Goal: Transaction & Acquisition: Purchase product/service

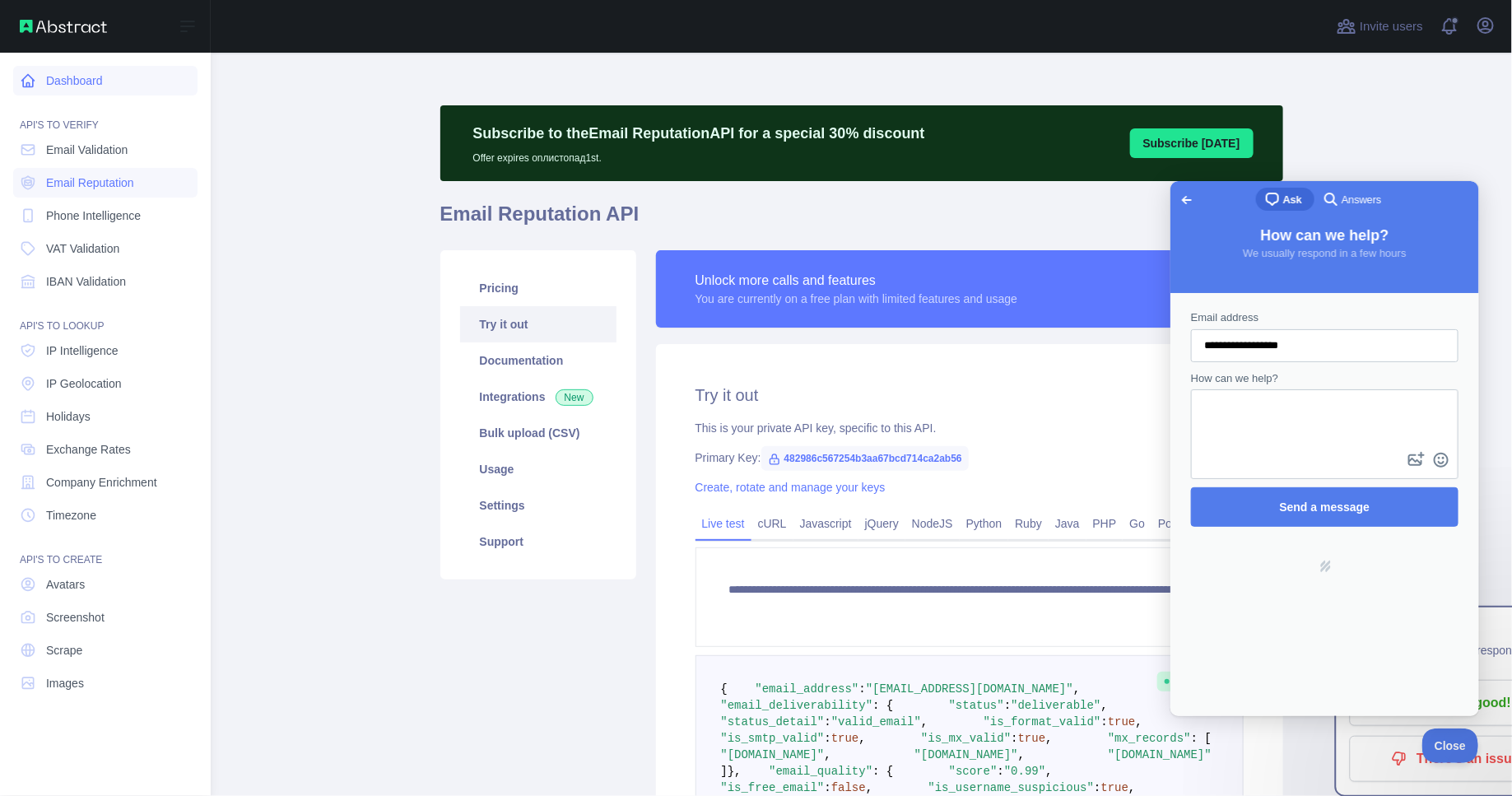
click at [80, 87] on link "Dashboard" at bounding box center [105, 81] width 184 height 30
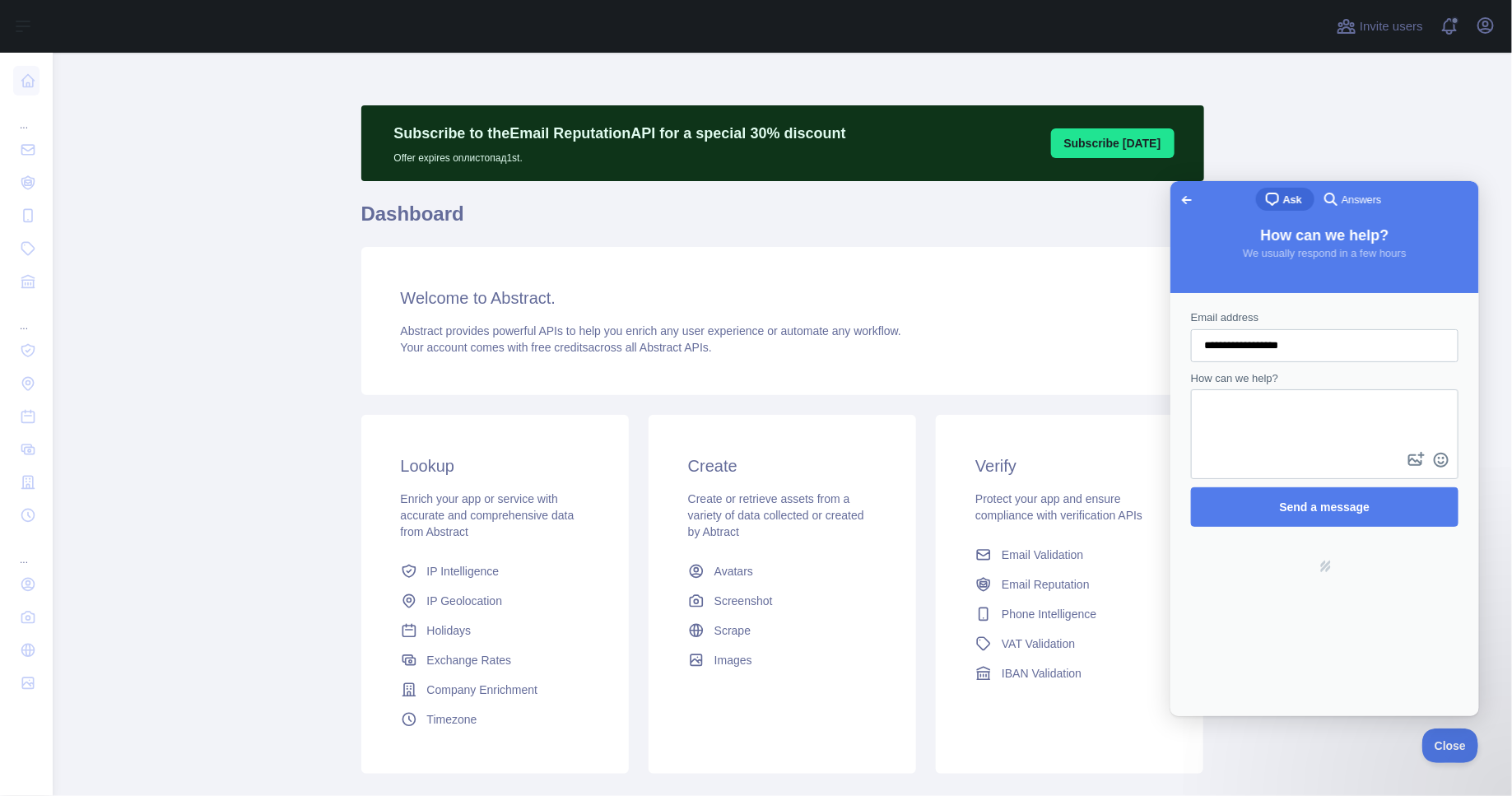
click at [1178, 198] on span "Go back" at bounding box center [1186, 199] width 20 height 20
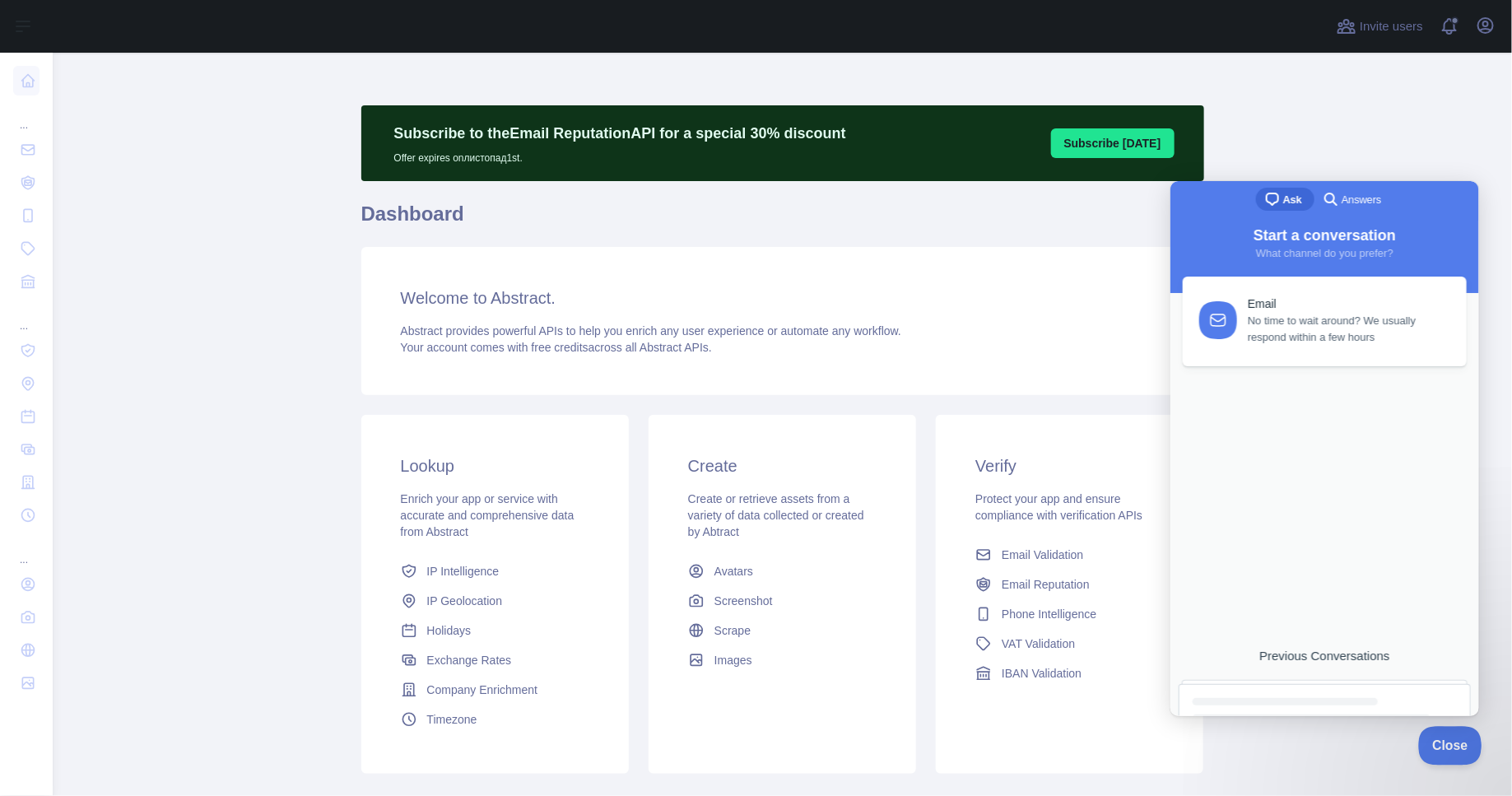
click at [1450, 739] on span "Close" at bounding box center [1446, 743] width 56 height 11
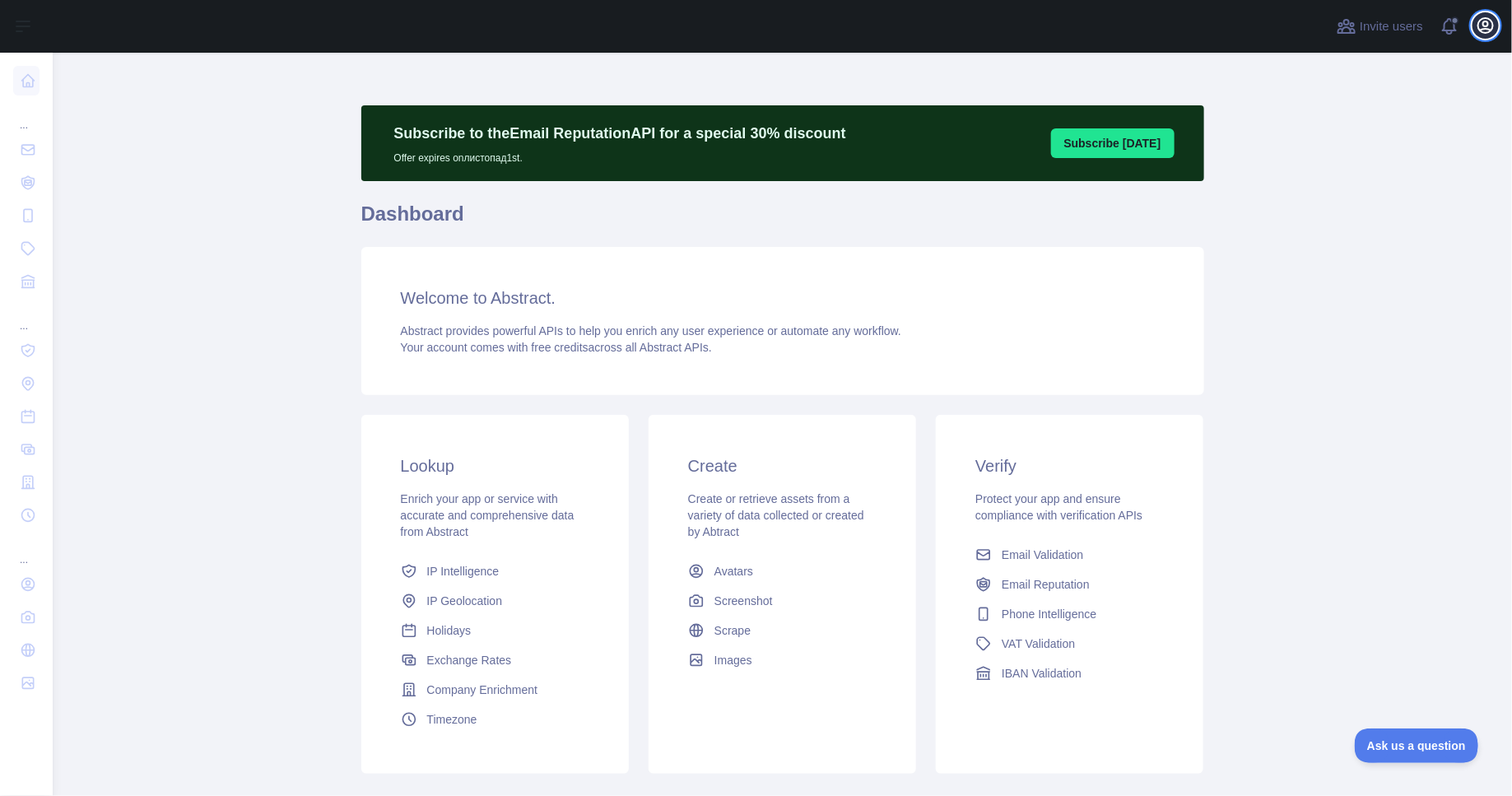
click at [1486, 31] on icon "button" at bounding box center [1485, 25] width 20 height 20
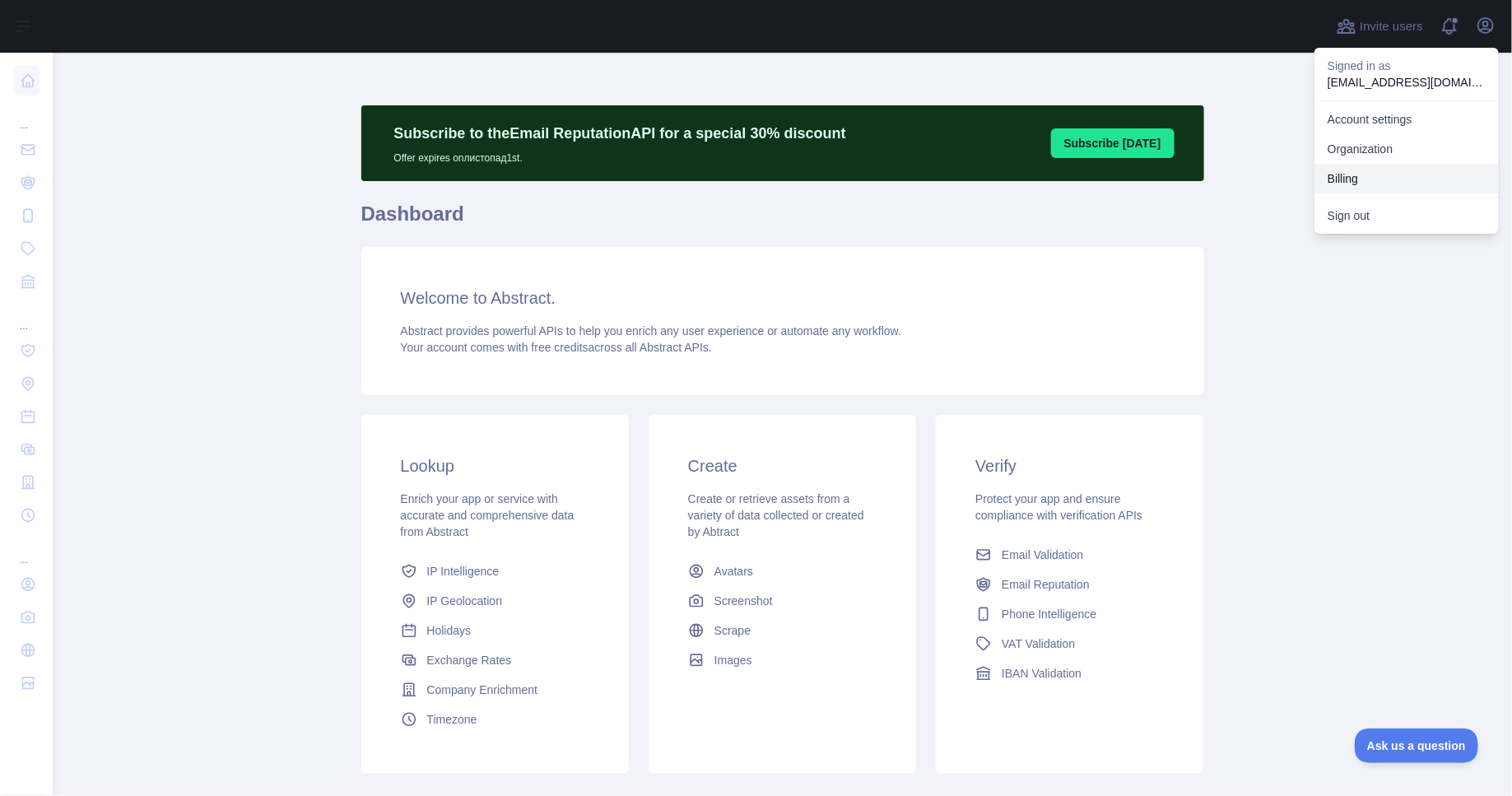
click at [1348, 170] on button "Billing" at bounding box center [1406, 179] width 184 height 30
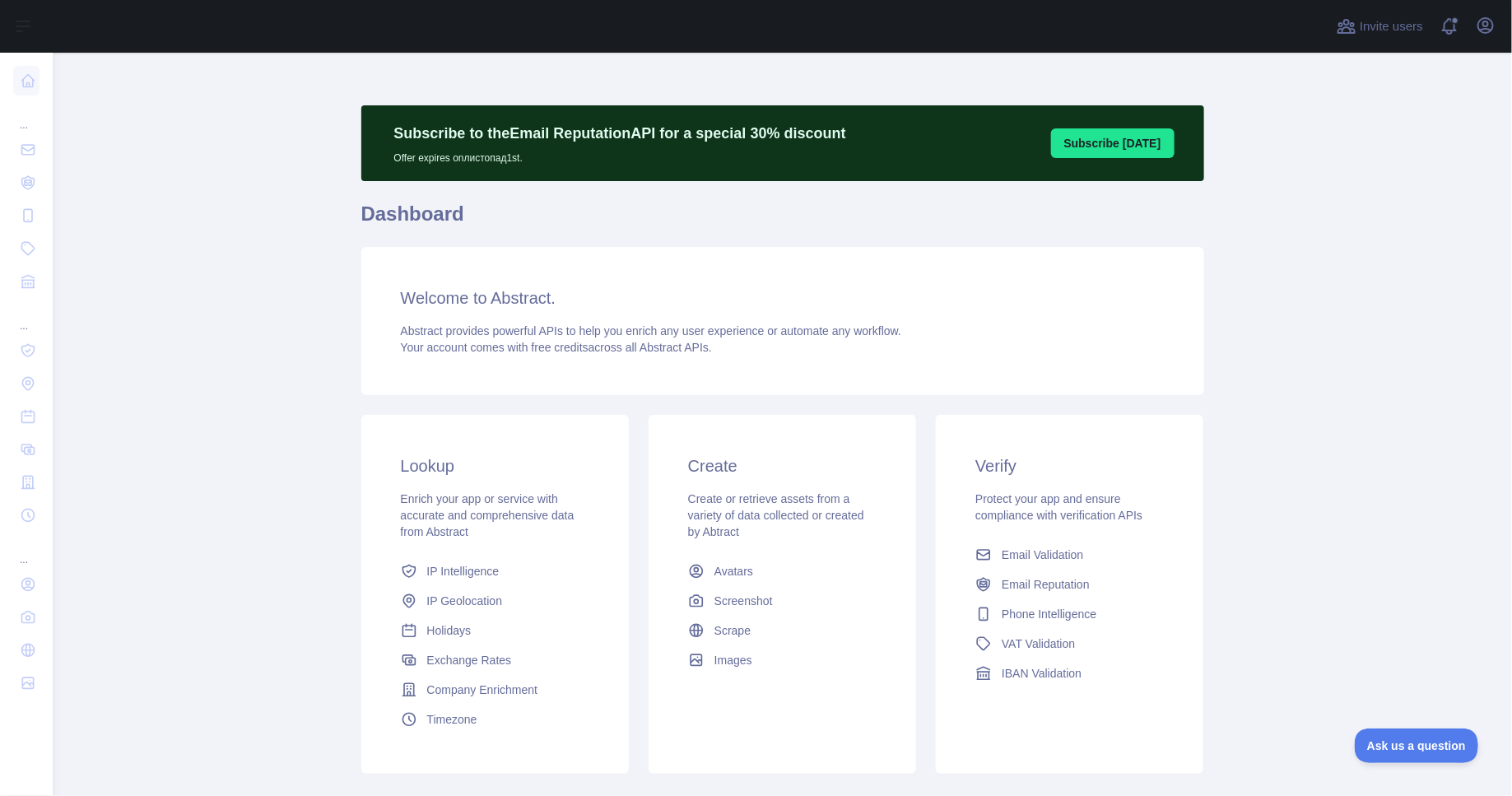
click at [1480, 39] on div "Open user menu" at bounding box center [1485, 26] width 26 height 29
click at [1484, 25] on icon "button" at bounding box center [1485, 25] width 15 height 15
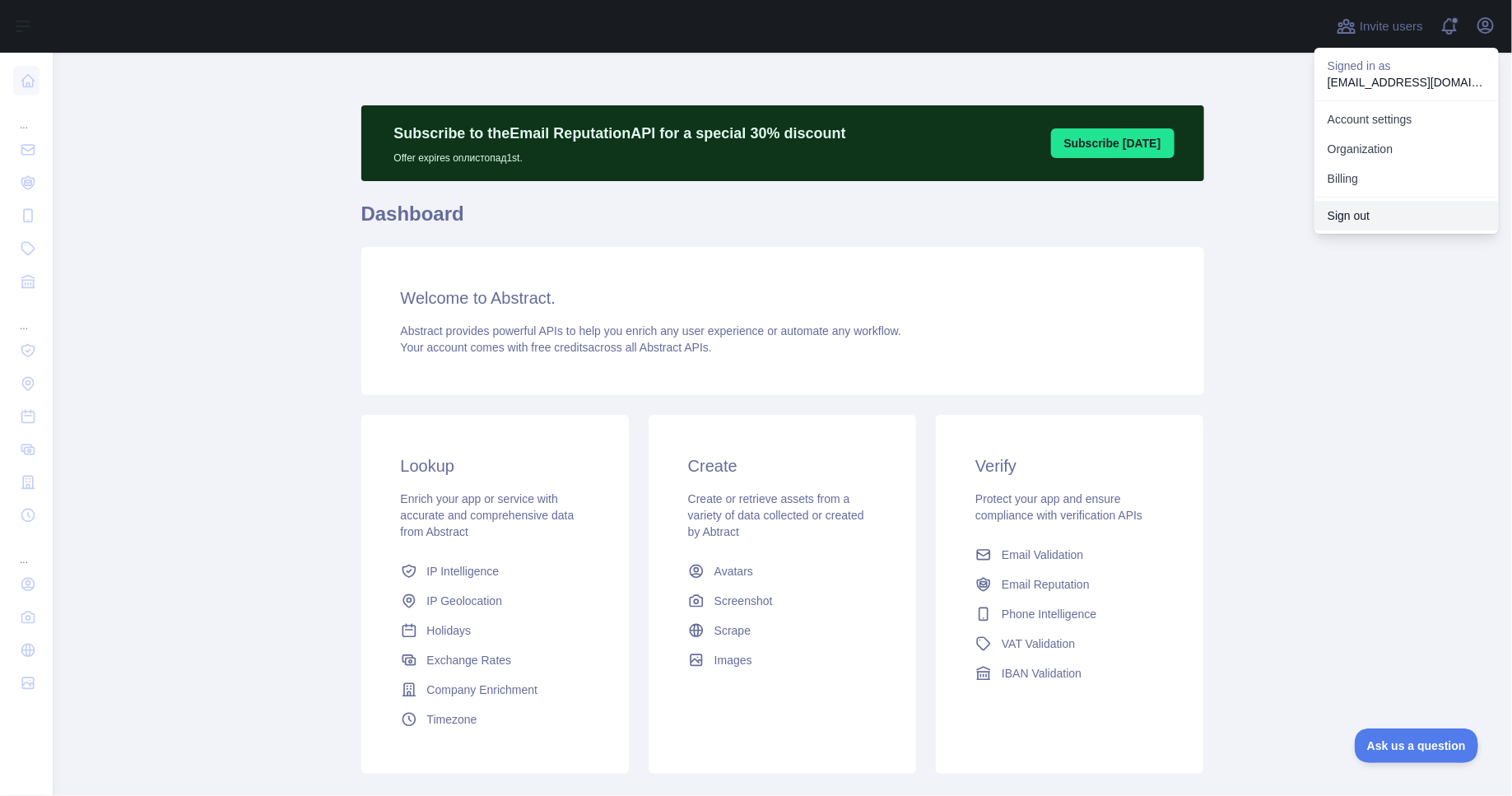
click at [1359, 211] on button "Sign out" at bounding box center [1406, 216] width 184 height 30
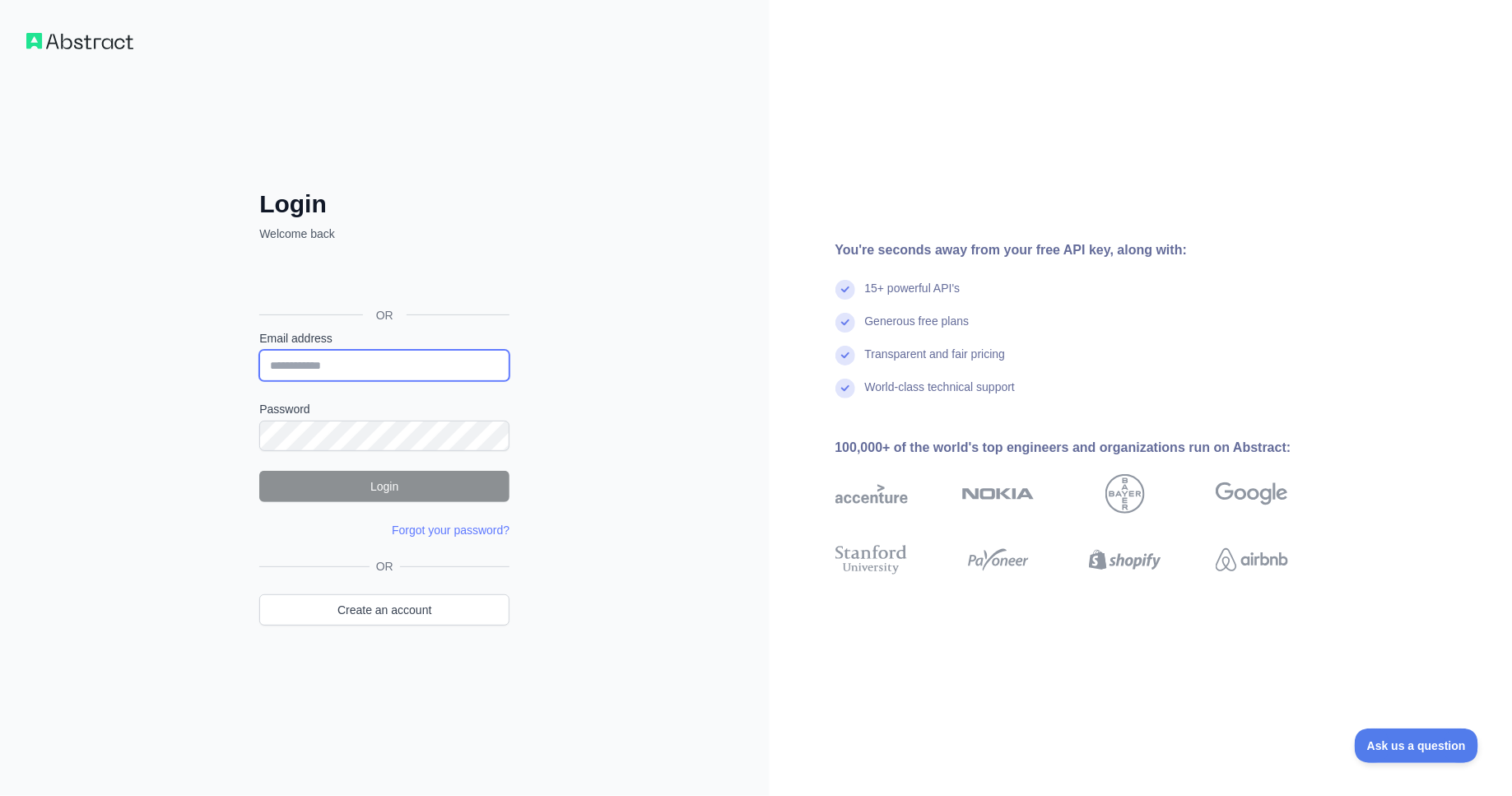
type input "**********"
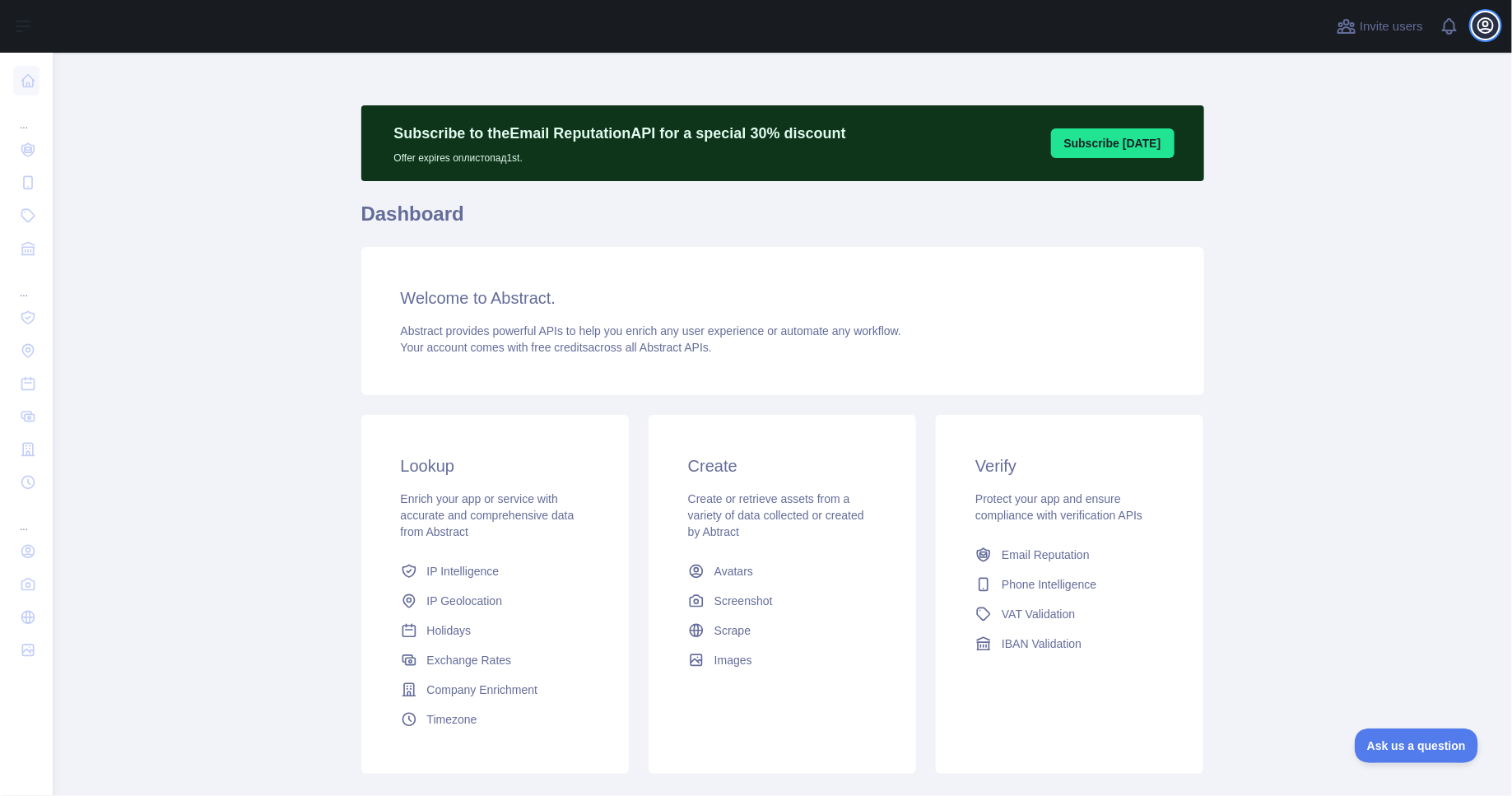
click at [1486, 27] on icon "button" at bounding box center [1485, 25] width 20 height 20
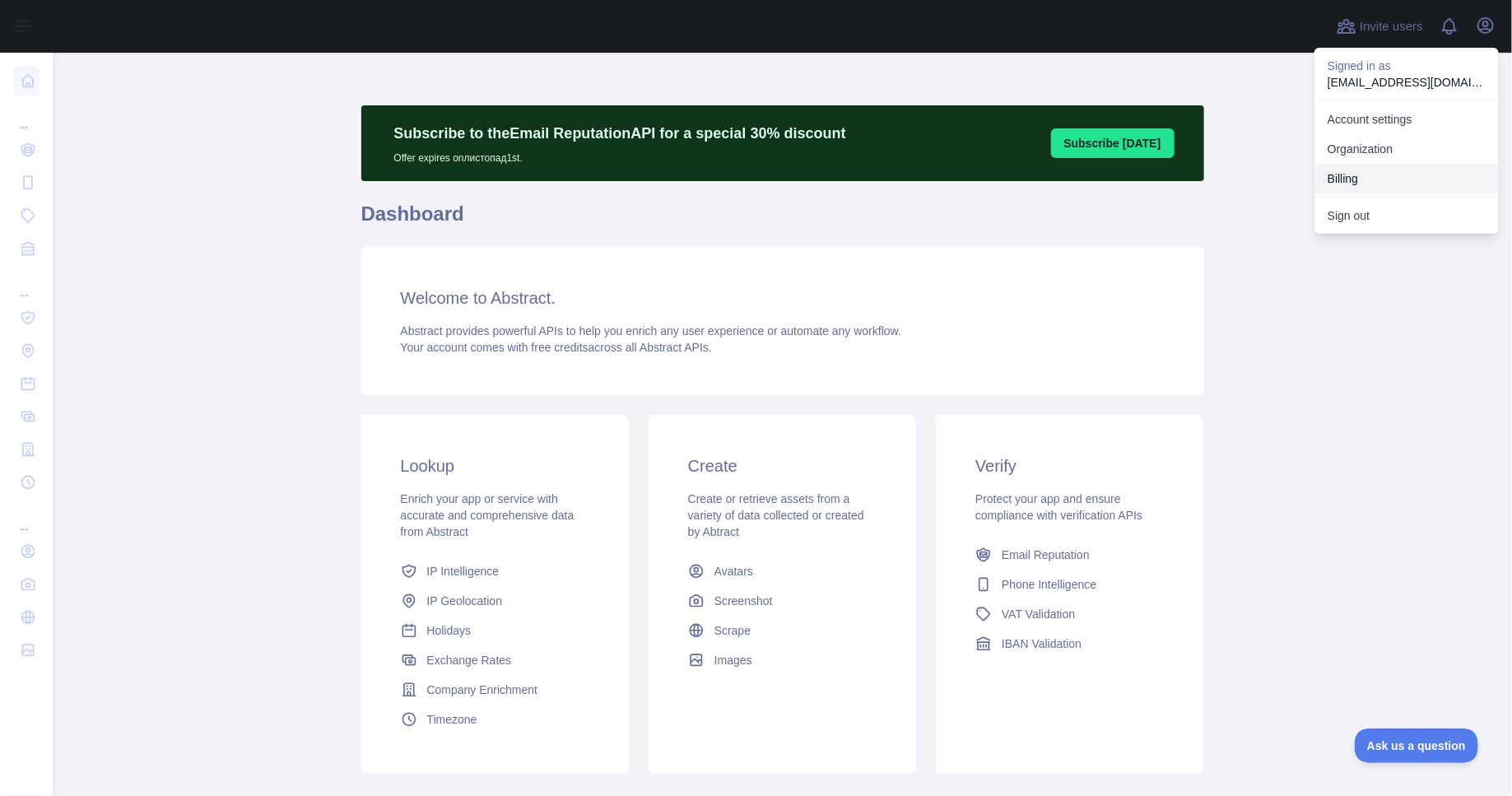
click at [1363, 182] on button "Billing" at bounding box center [1406, 179] width 184 height 30
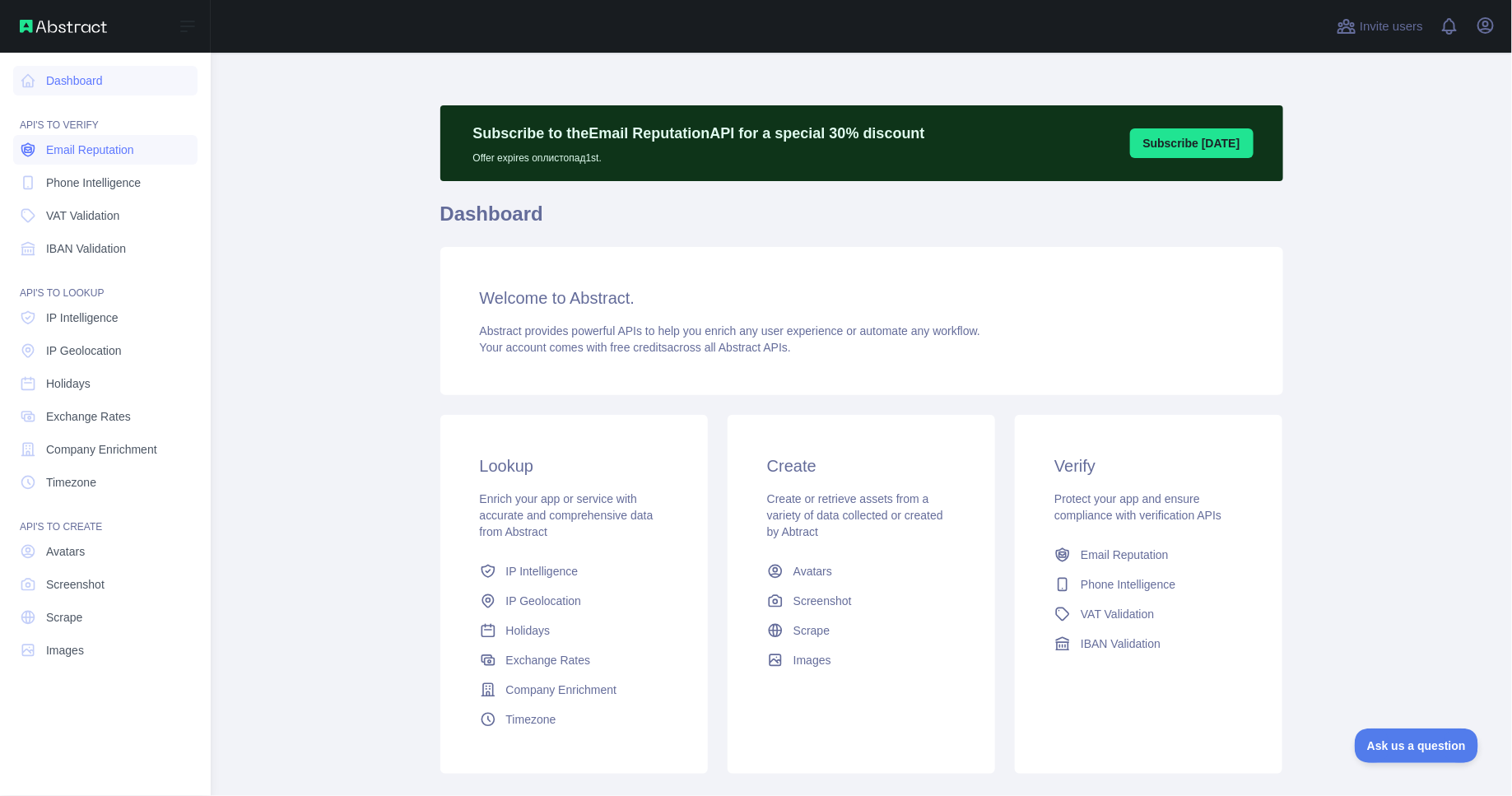
click at [85, 146] on span "Email Reputation" at bounding box center [90, 150] width 88 height 17
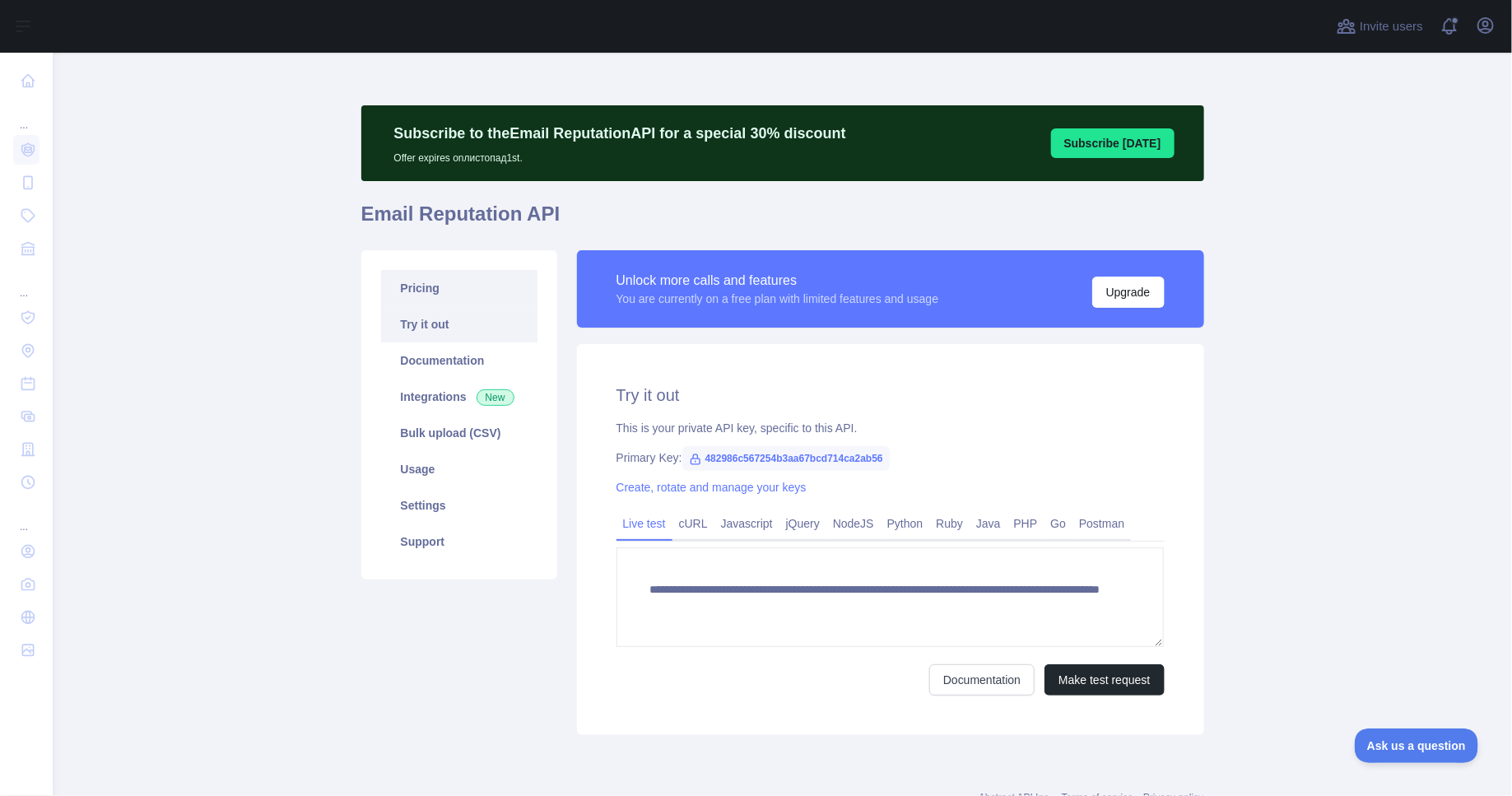
click at [465, 289] on link "Pricing" at bounding box center [459, 287] width 156 height 36
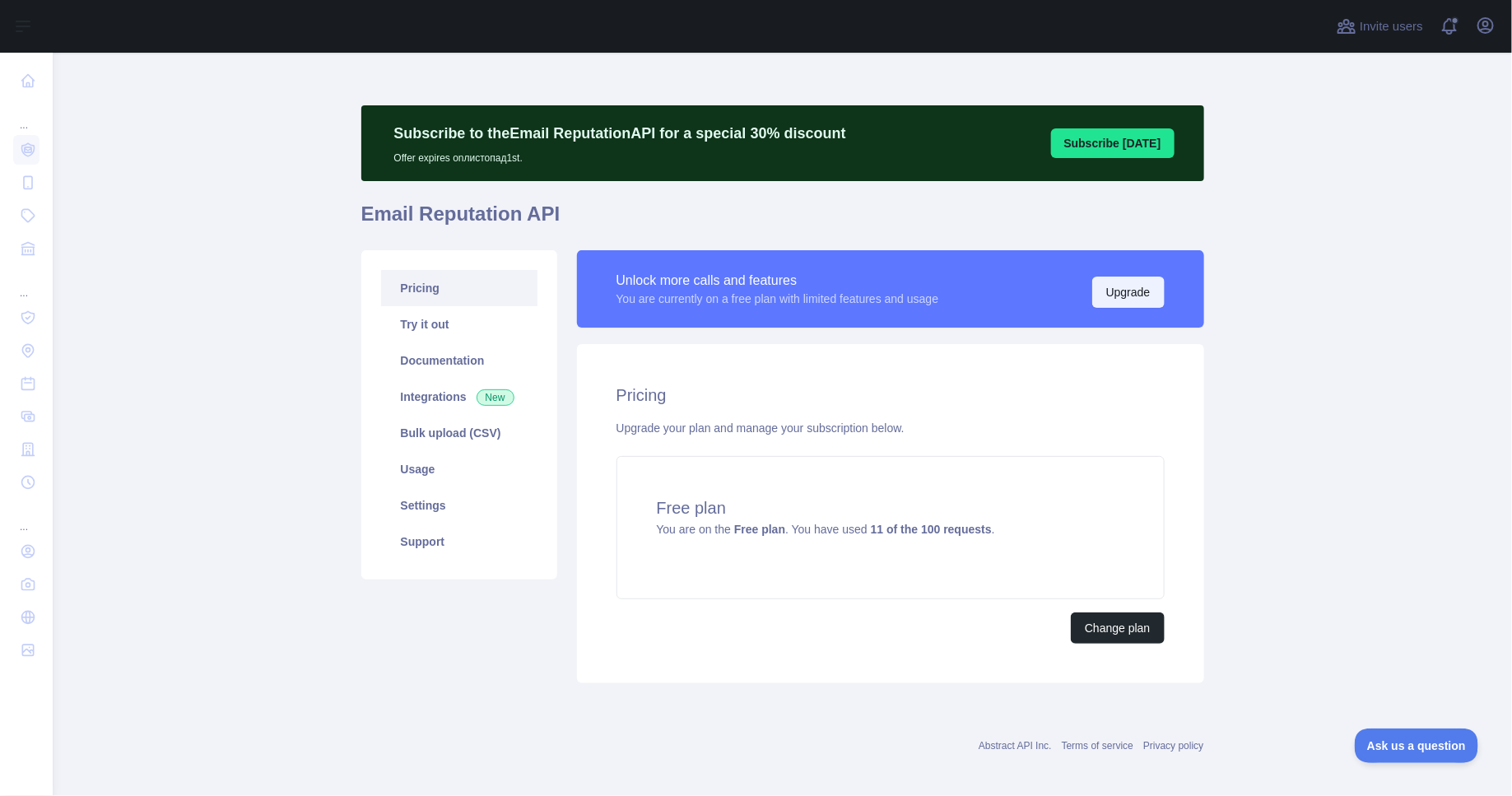
click at [1148, 283] on button "Upgrade" at bounding box center [1128, 292] width 73 height 32
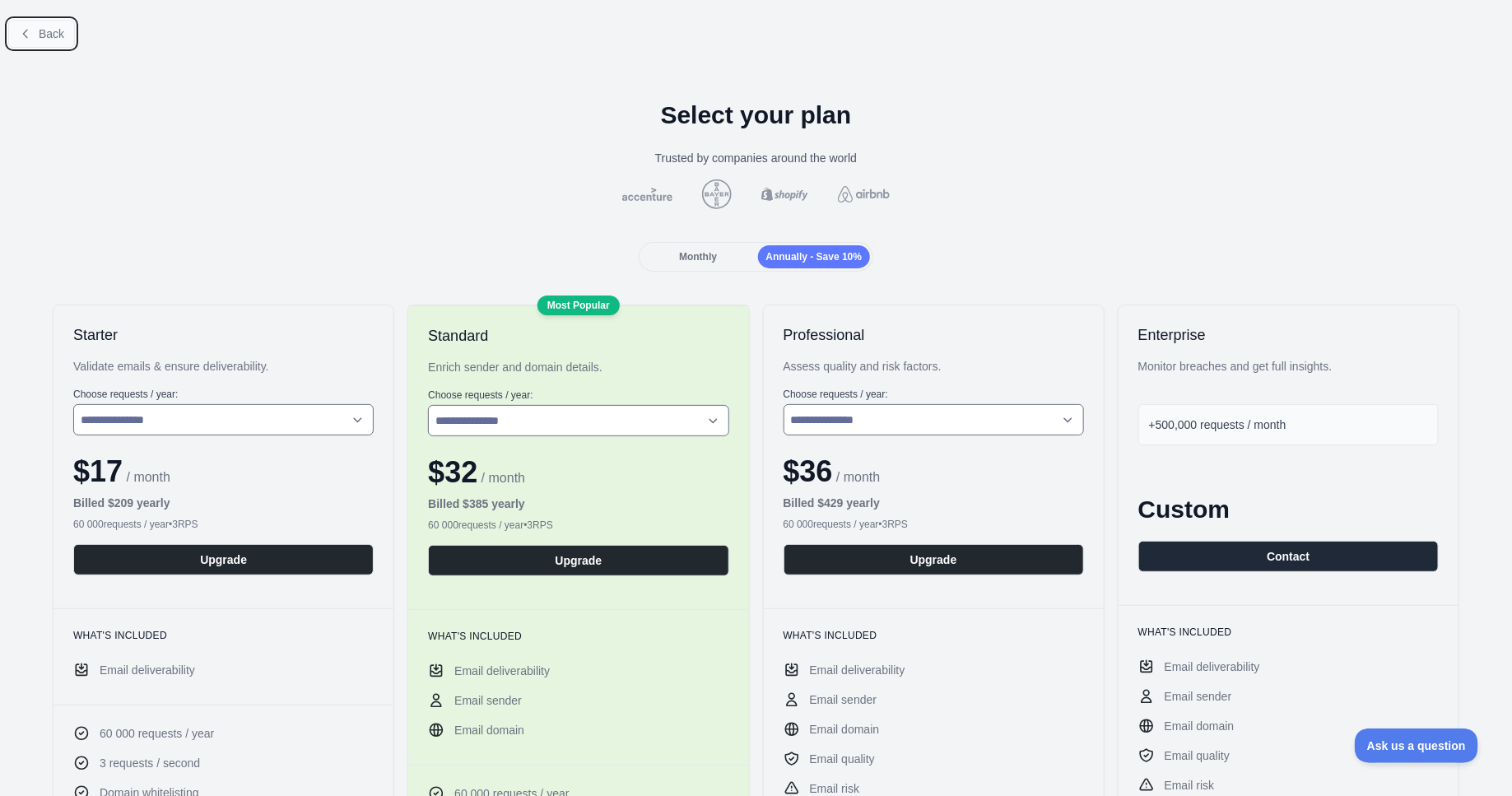
click at [33, 30] on button "Back" at bounding box center [42, 33] width 67 height 28
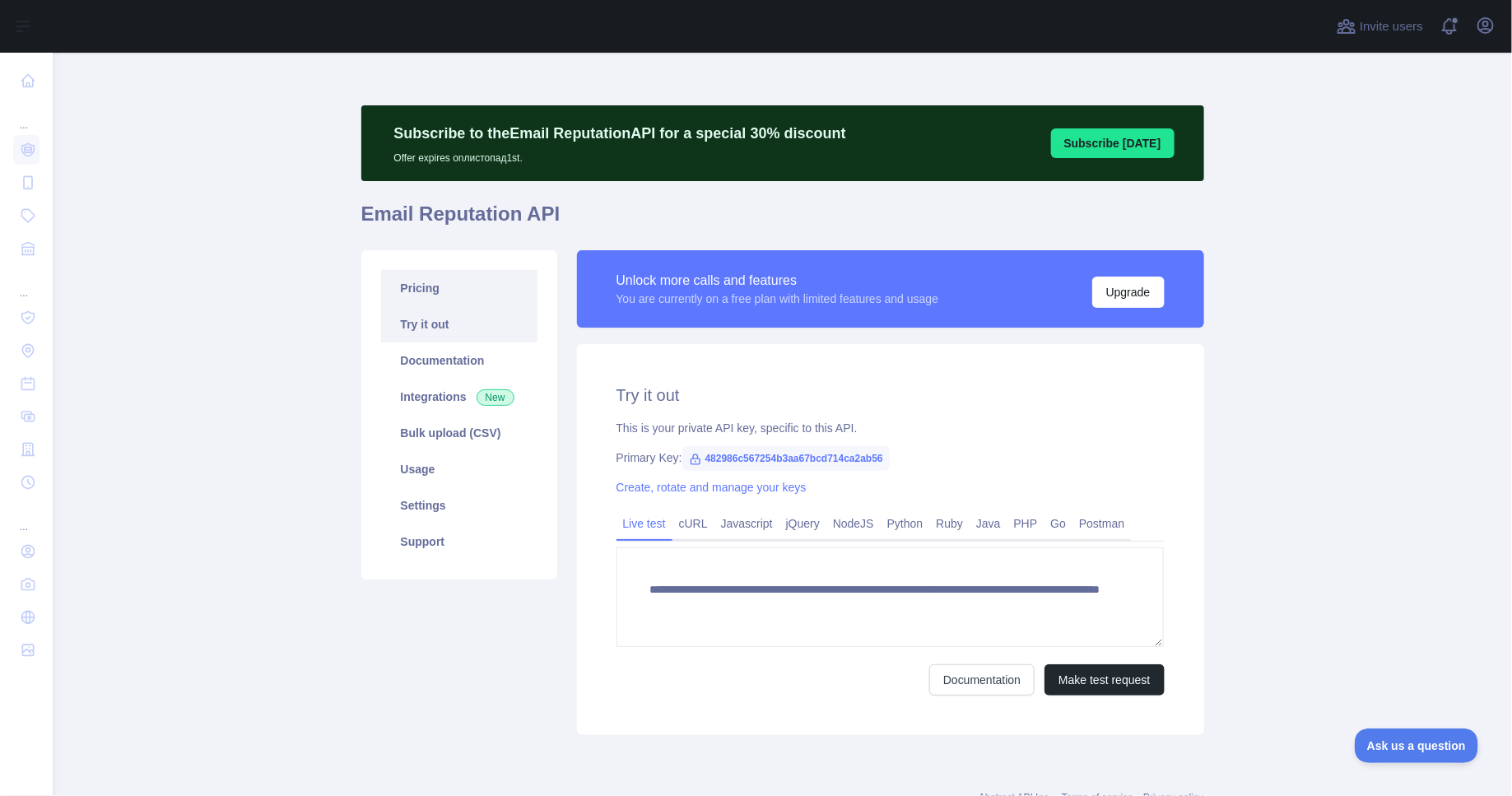
click at [454, 293] on link "Pricing" at bounding box center [459, 287] width 156 height 36
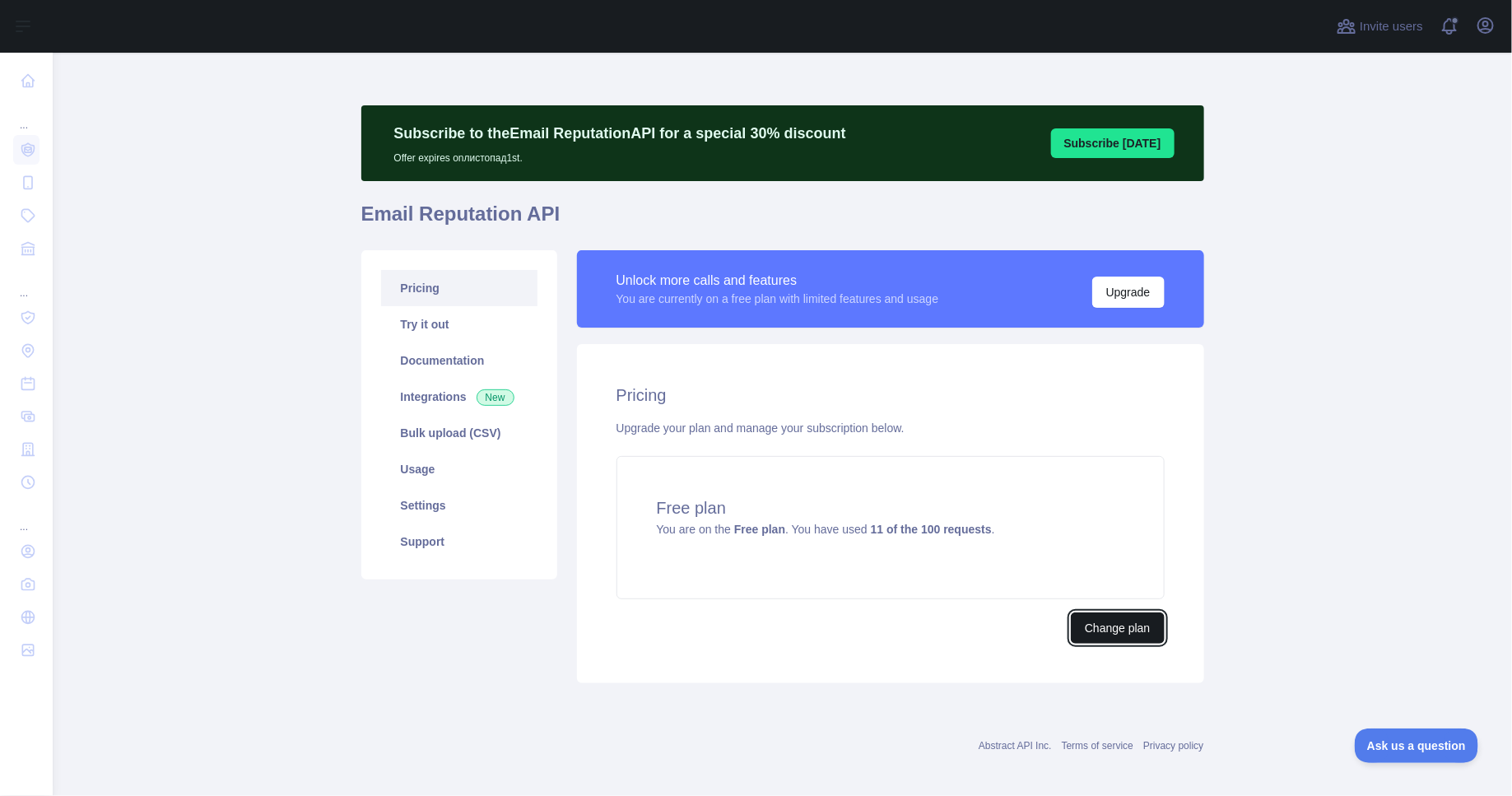
click at [1112, 615] on button "Change plan" at bounding box center [1117, 628] width 93 height 32
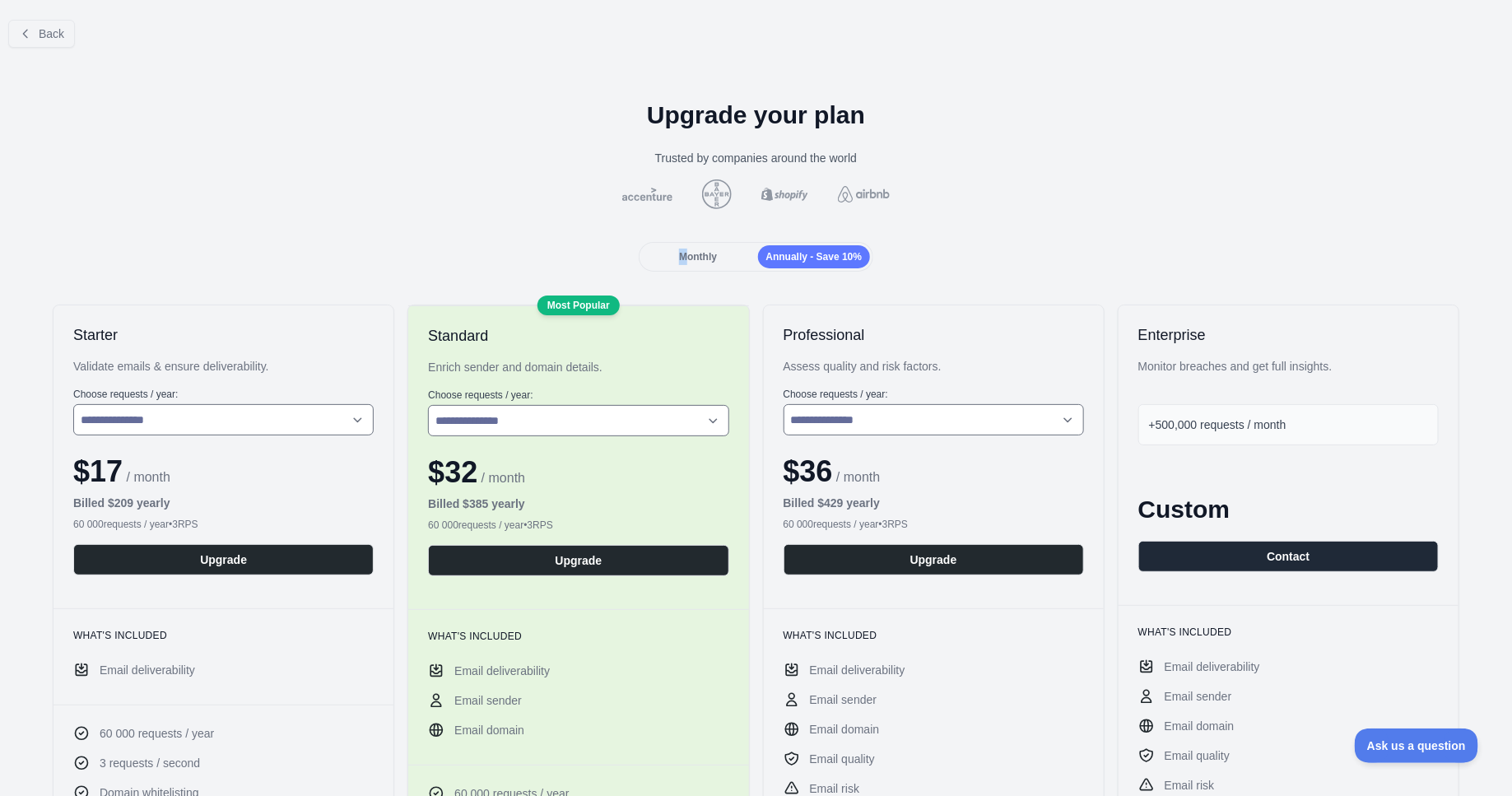
drag, startPoint x: 710, startPoint y: 219, endPoint x: 681, endPoint y: 258, distance: 48.6
click at [681, 258] on span "Monthly" at bounding box center [697, 257] width 38 height 11
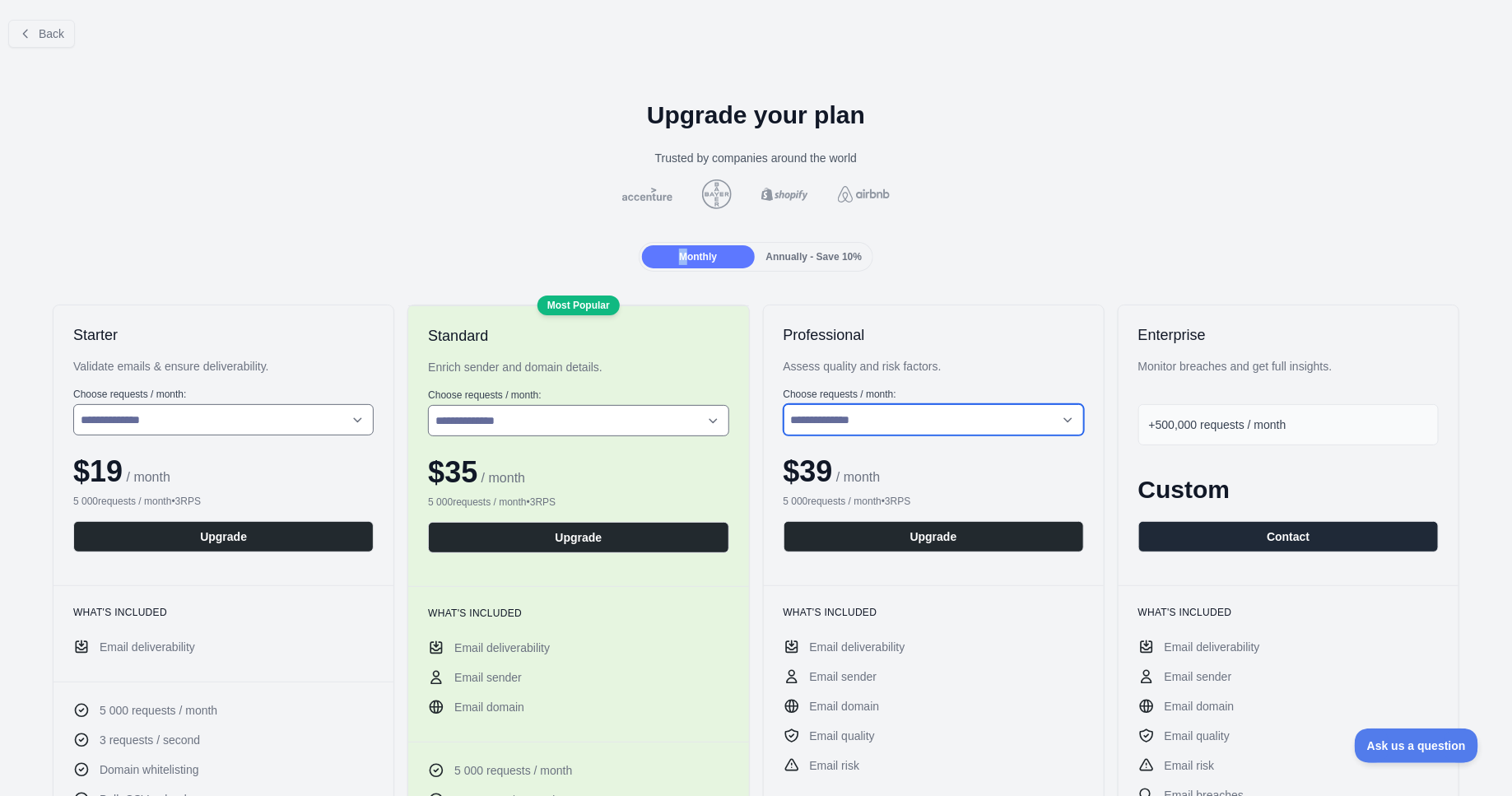
click at [869, 418] on select "**********" at bounding box center [933, 420] width 300 height 32
select select "*"
click at [783, 405] on select "**********" at bounding box center [933, 420] width 300 height 32
click at [869, 530] on button "Upgrade" at bounding box center [933, 537] width 300 height 32
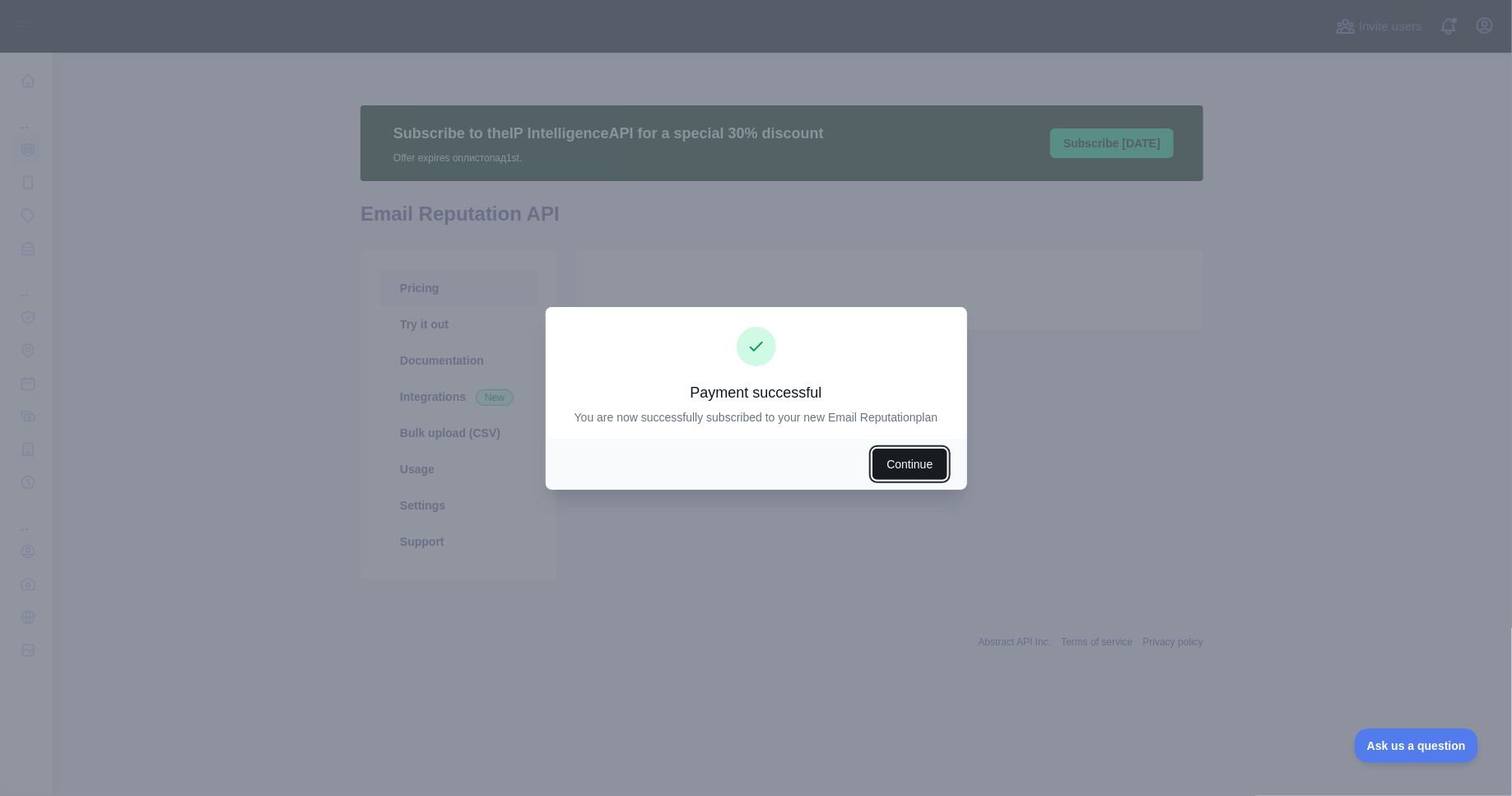
click at [891, 469] on button "Continue" at bounding box center [909, 464] width 74 height 32
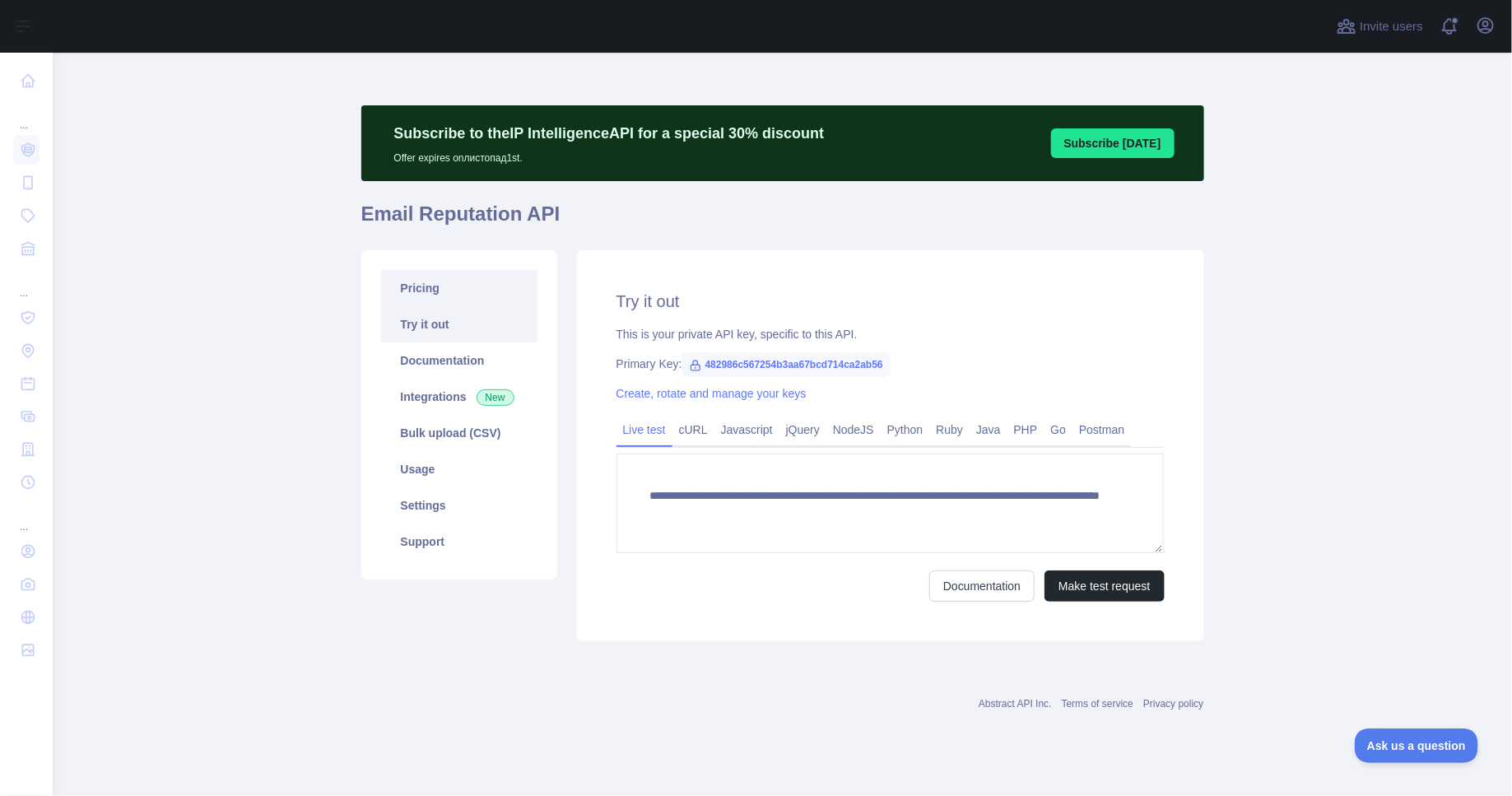
click at [511, 279] on link "Pricing" at bounding box center [459, 287] width 156 height 36
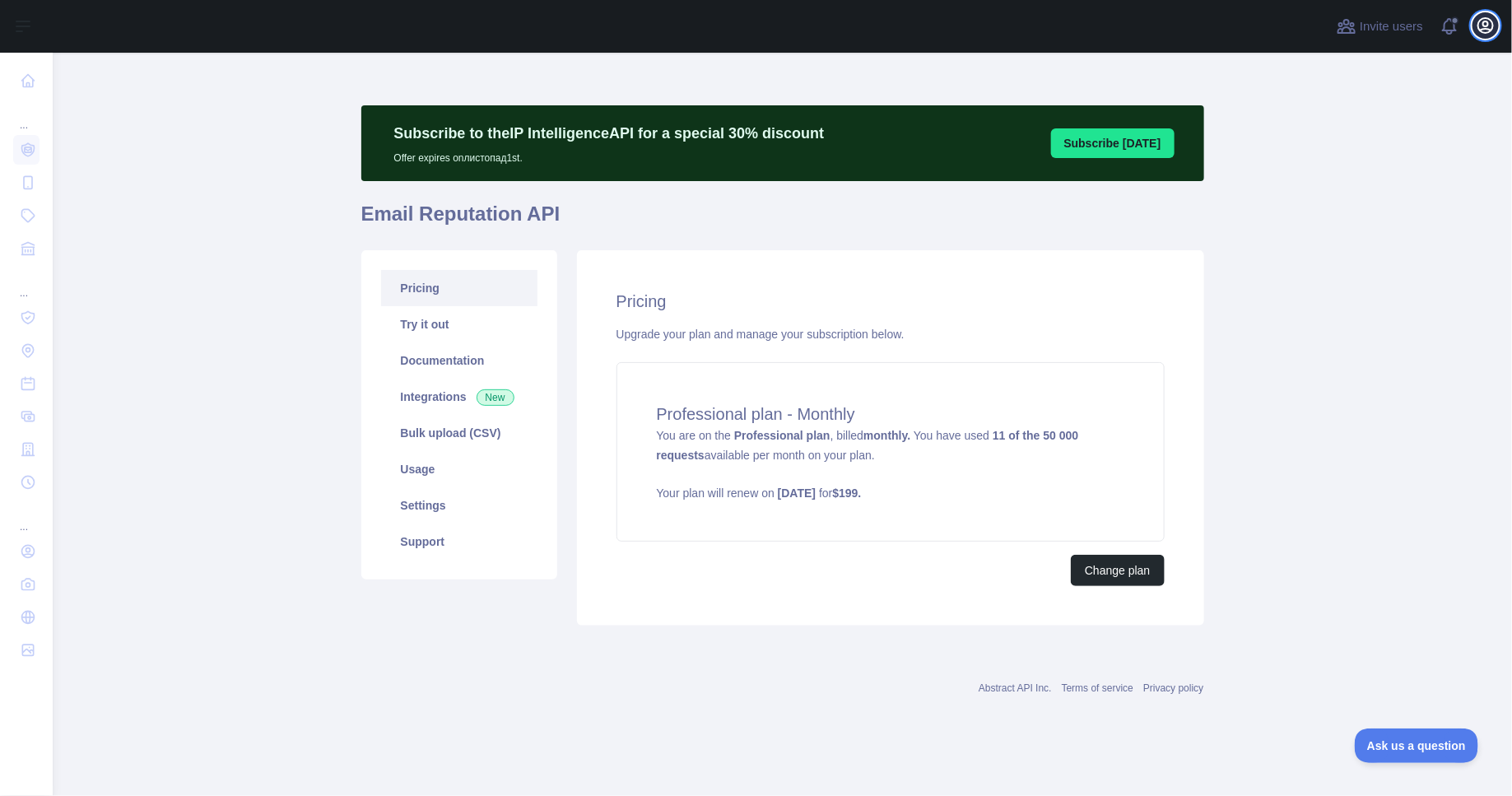
click at [1485, 20] on icon "button" at bounding box center [1485, 25] width 15 height 15
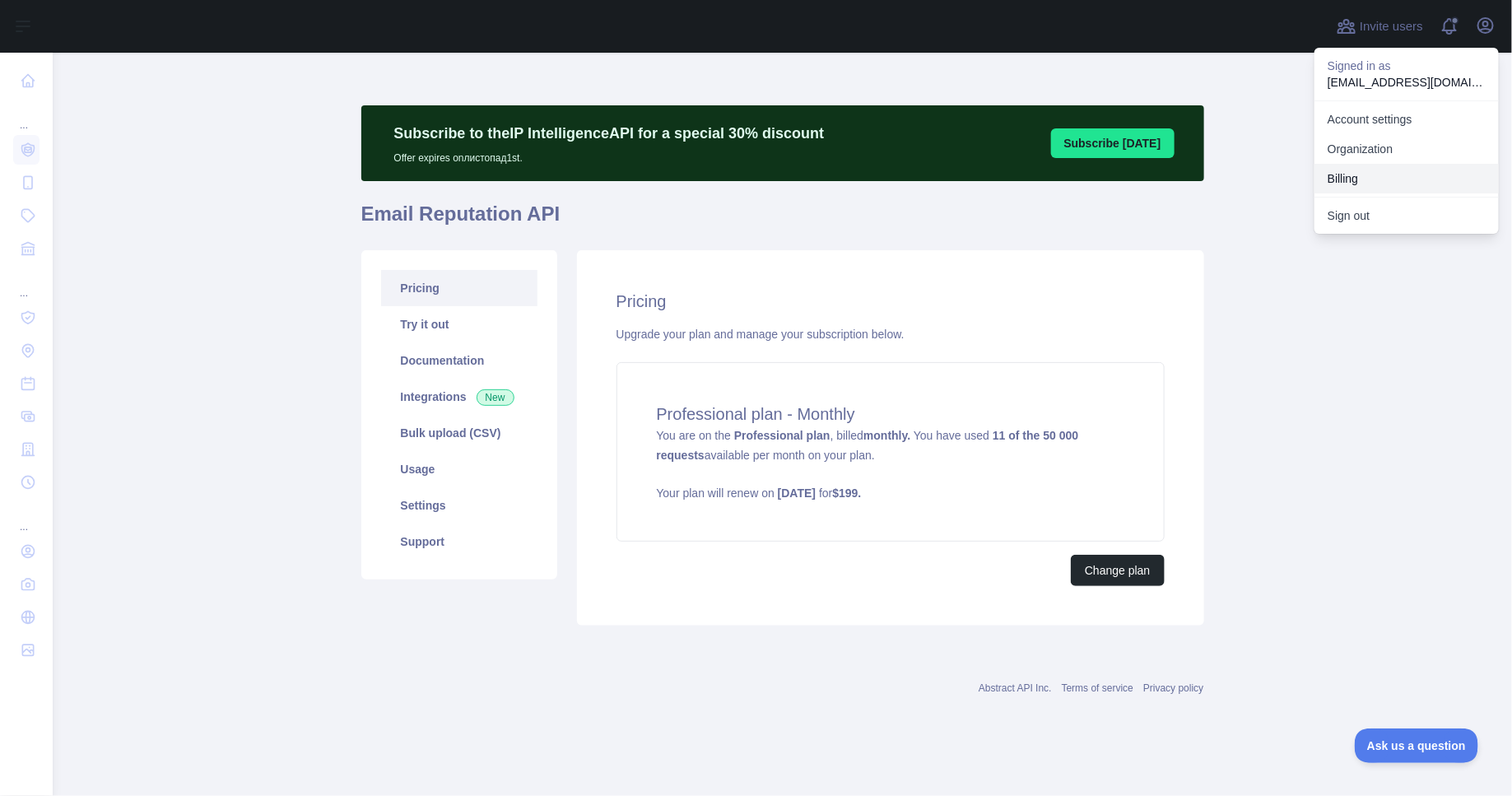
click at [1362, 179] on button "Billing" at bounding box center [1406, 179] width 184 height 30
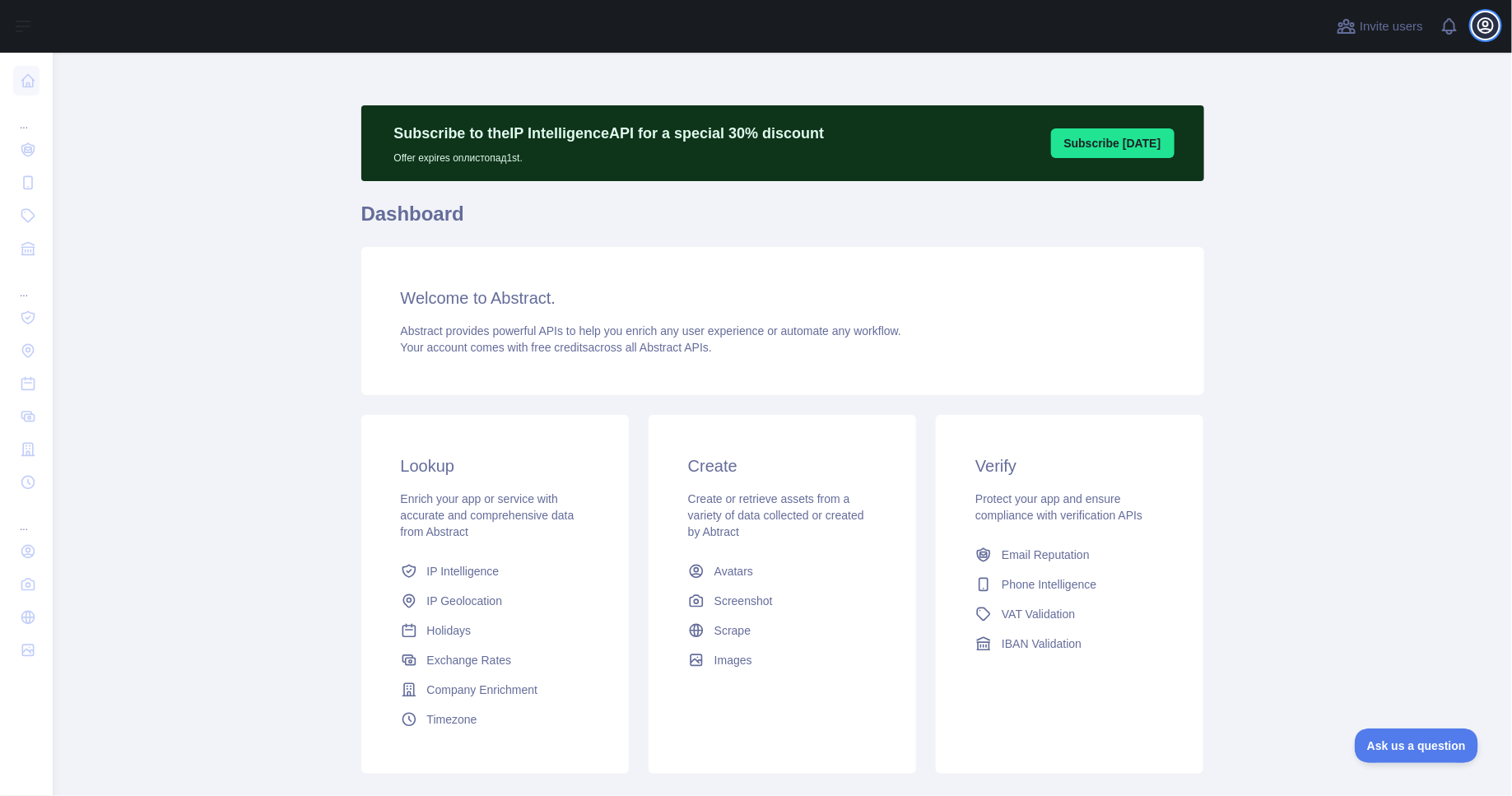
click at [1485, 31] on icon "button" at bounding box center [1485, 25] width 20 height 20
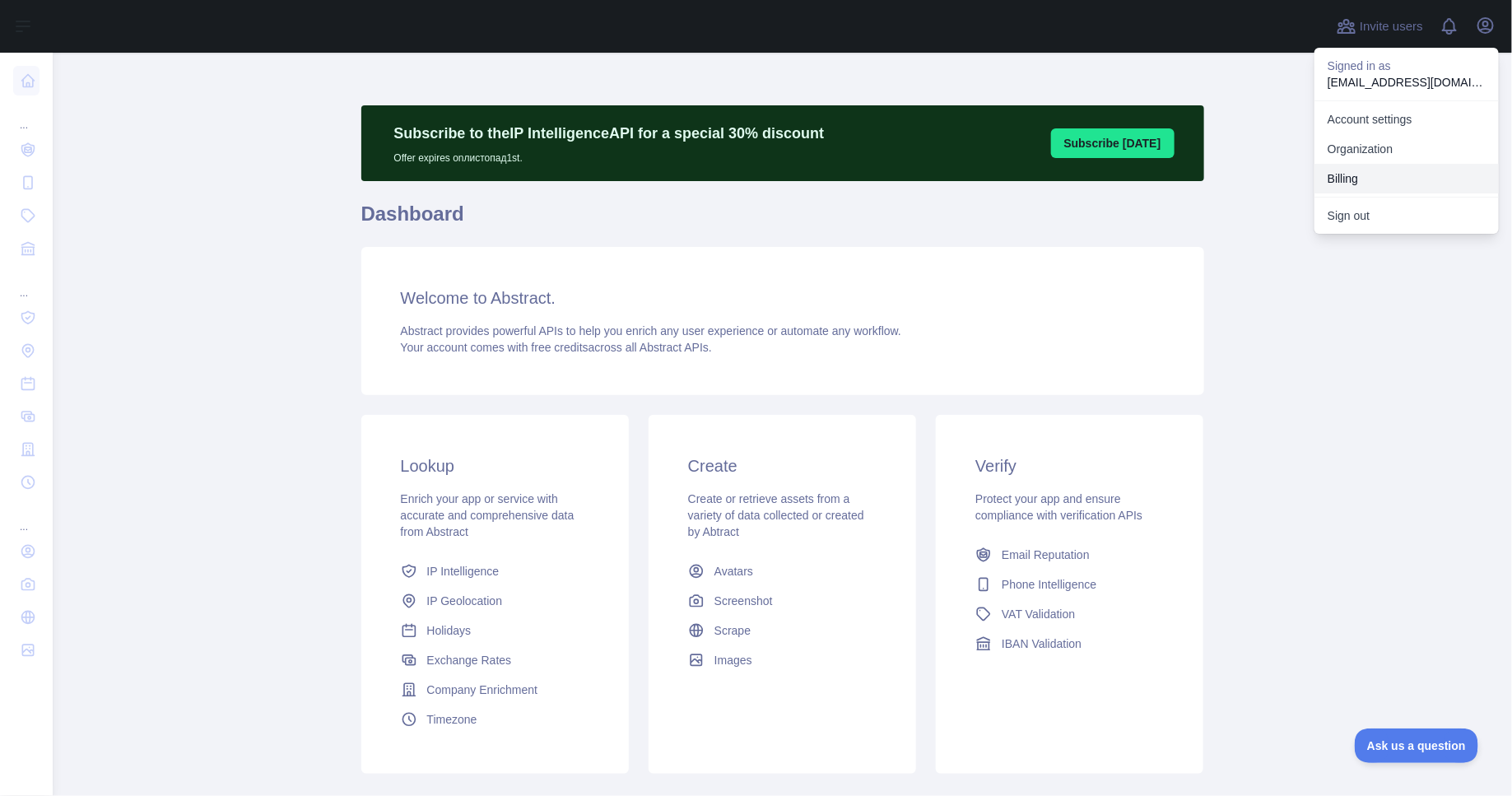
click at [1375, 181] on button "Billing" at bounding box center [1406, 179] width 184 height 30
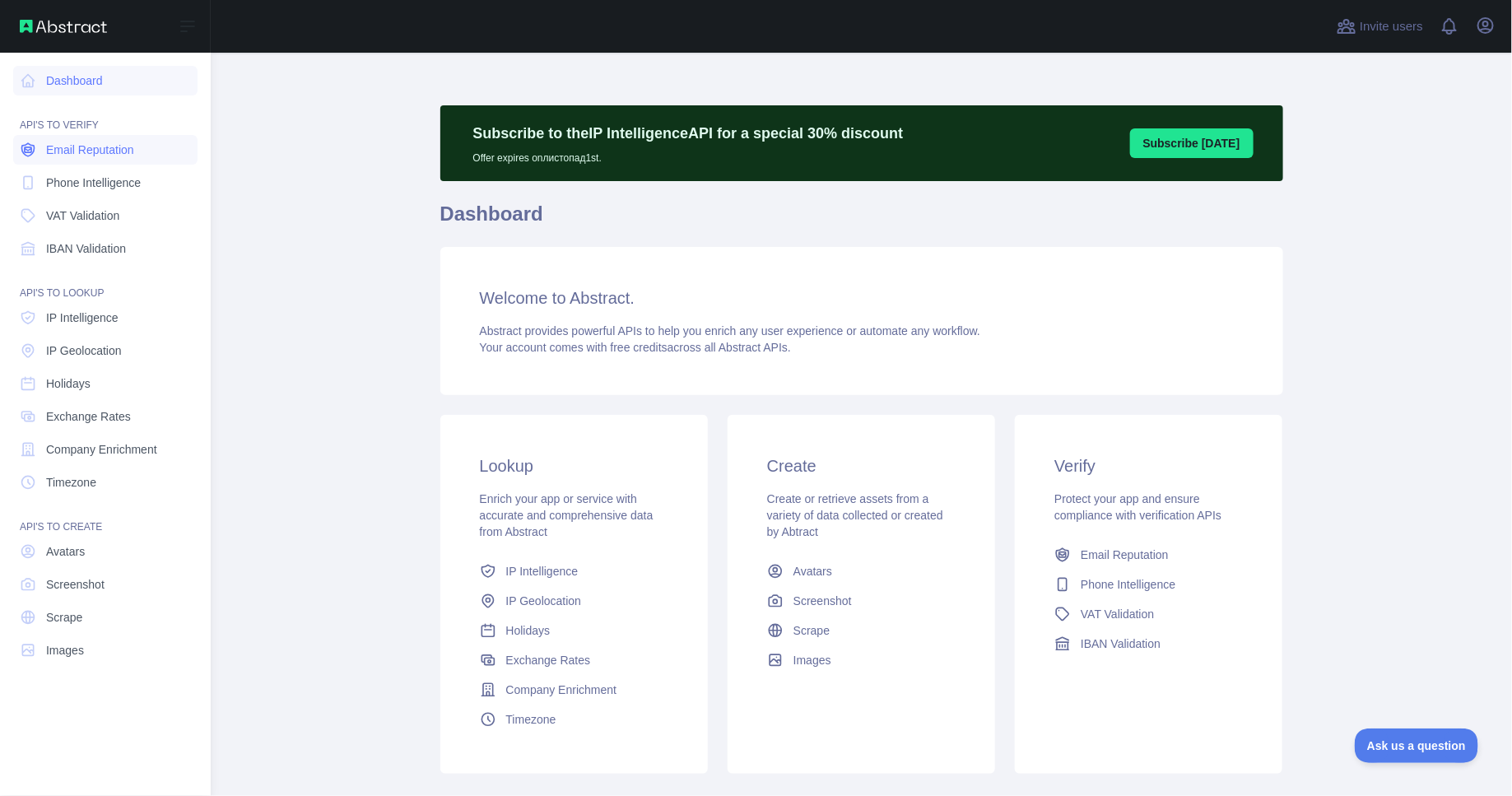
click at [92, 149] on span "Email Reputation" at bounding box center [90, 150] width 88 height 17
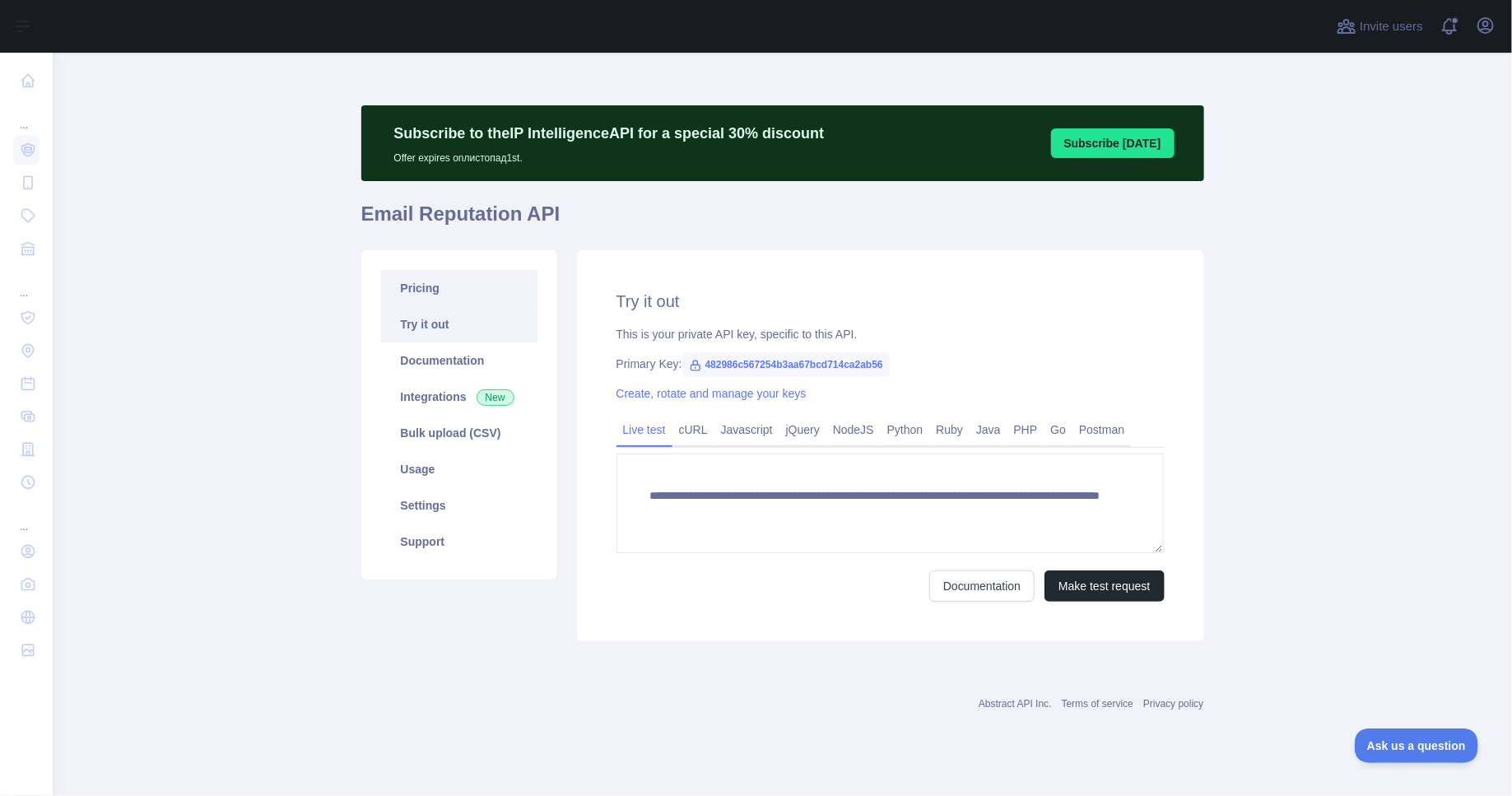
click at [464, 296] on link "Pricing" at bounding box center [459, 287] width 156 height 36
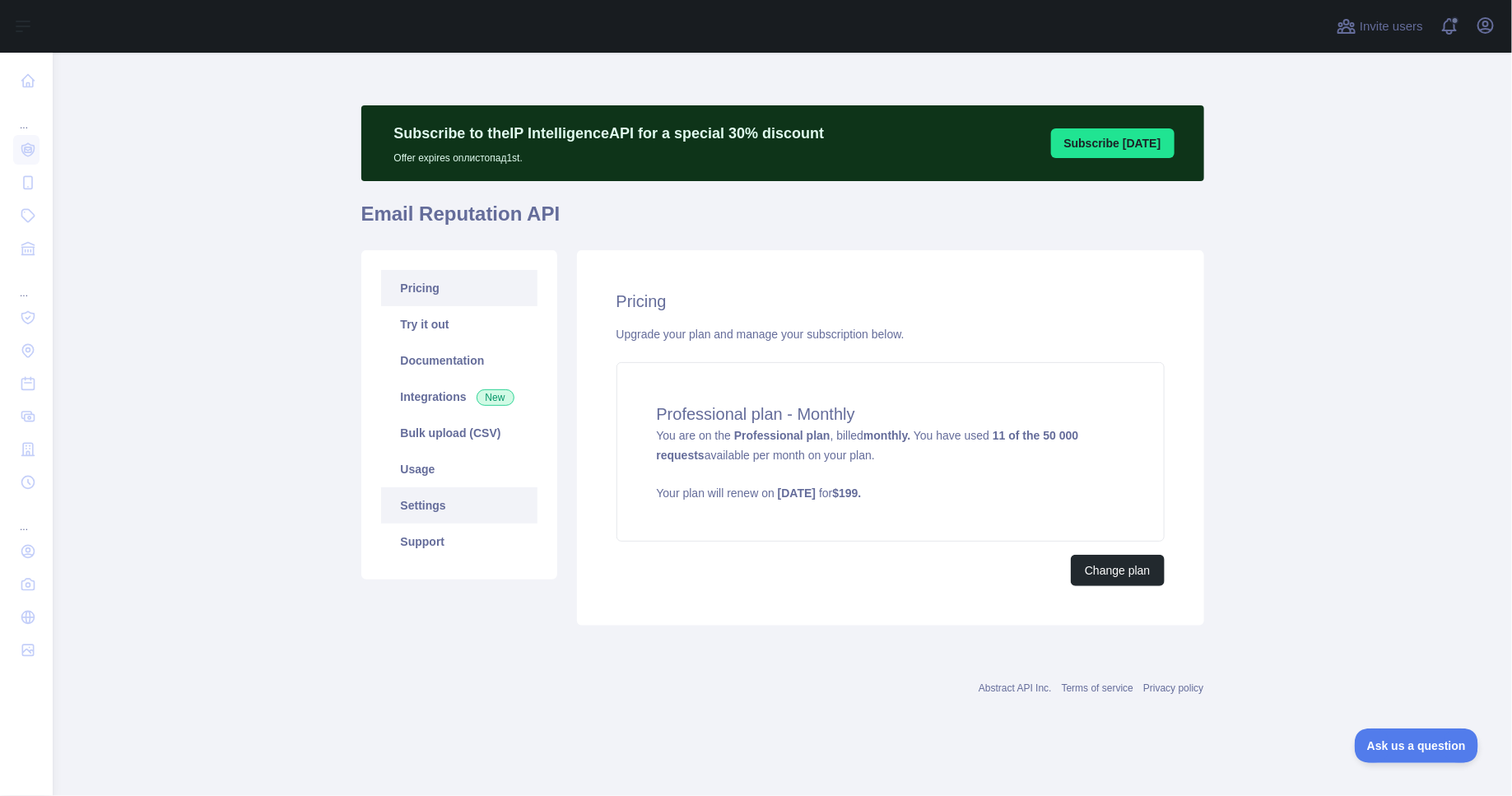
click at [428, 506] on link "Settings" at bounding box center [459, 505] width 156 height 36
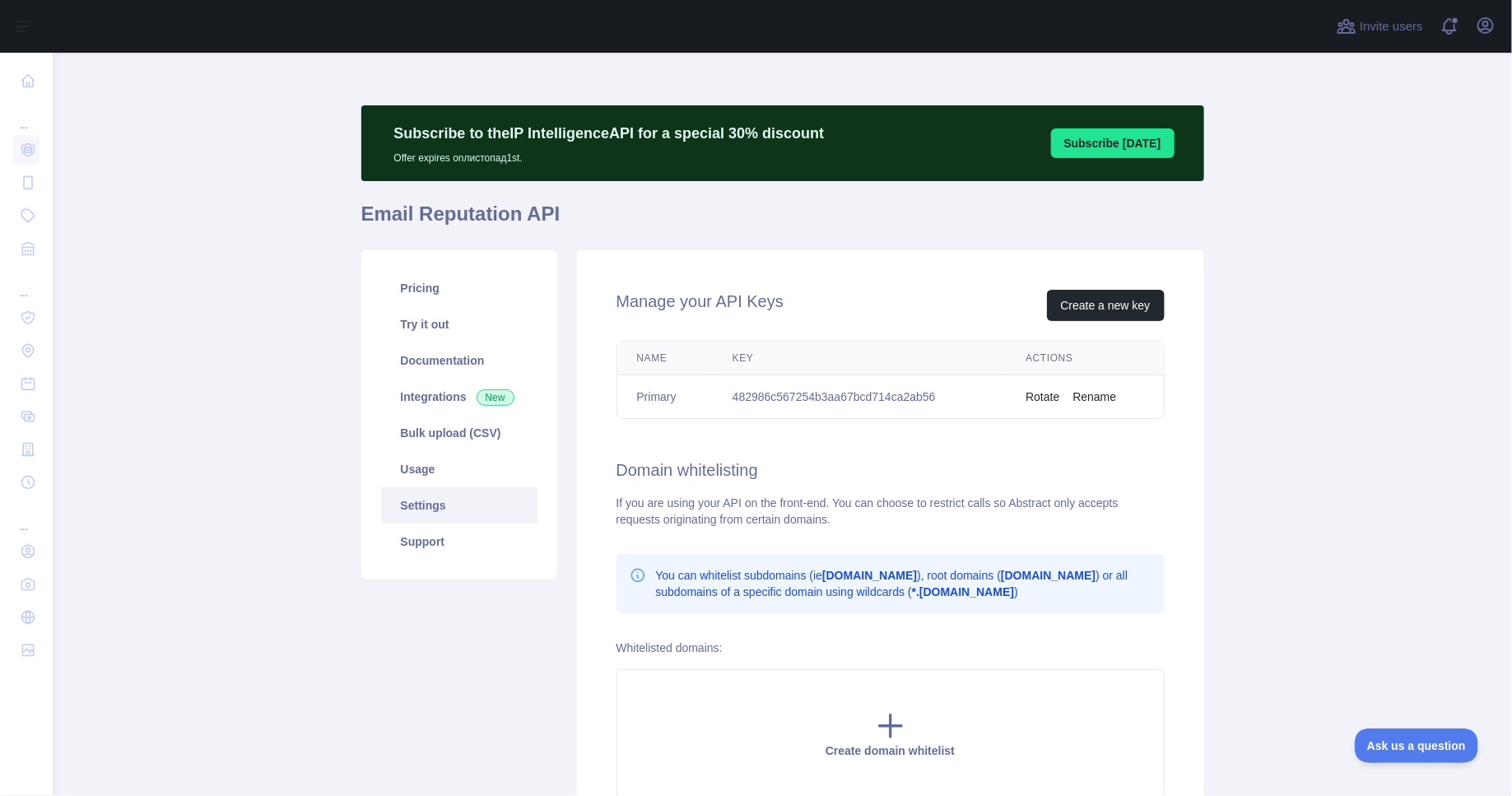
click at [863, 391] on td "482986c567254b3aa67bcd714ca2ab56" at bounding box center [858, 397] width 293 height 44
copy td "482986c567254b3aa67bcd714ca2ab56"
